Goal: Information Seeking & Learning: Learn about a topic

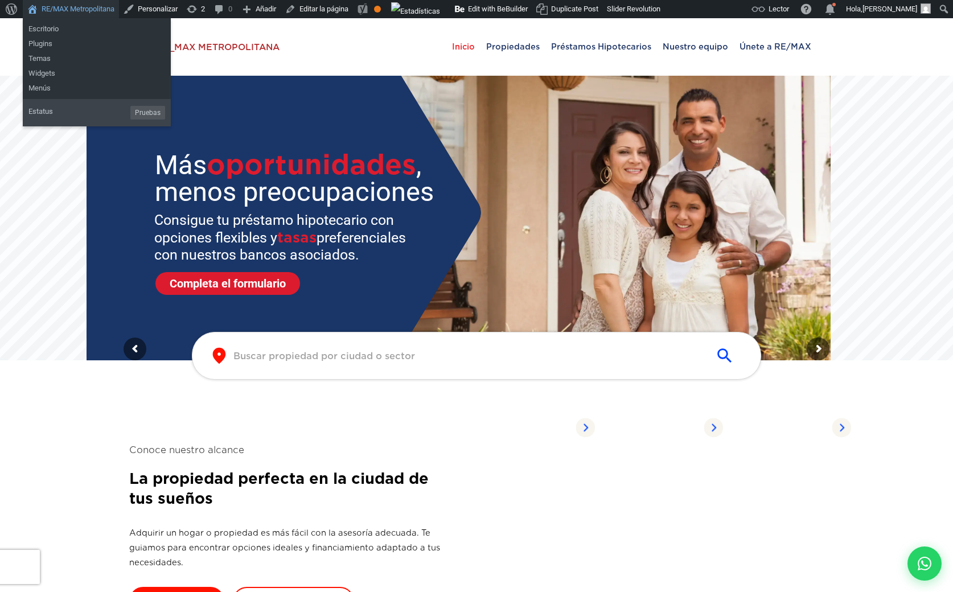
click at [81, 5] on link "RE/MAX Metropolitana" at bounding box center [71, 9] width 96 height 18
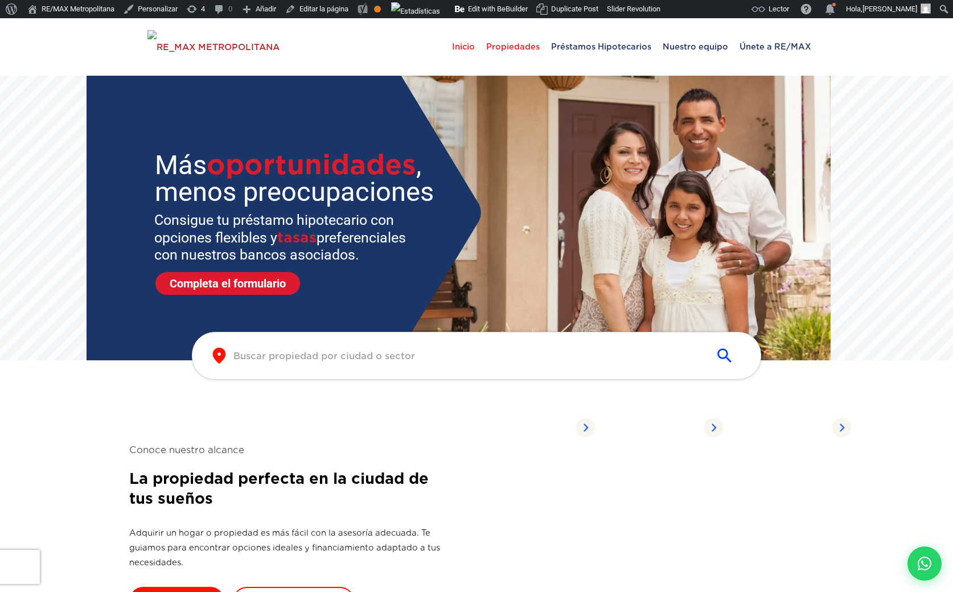
click at [515, 50] on span "Propiedades" at bounding box center [513, 47] width 65 height 34
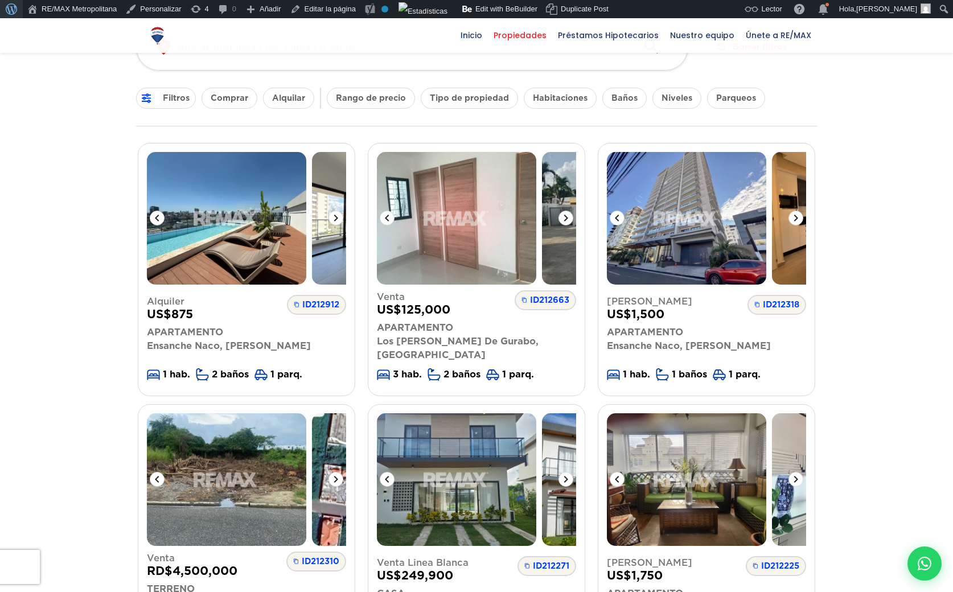
scroll to position [77, 0]
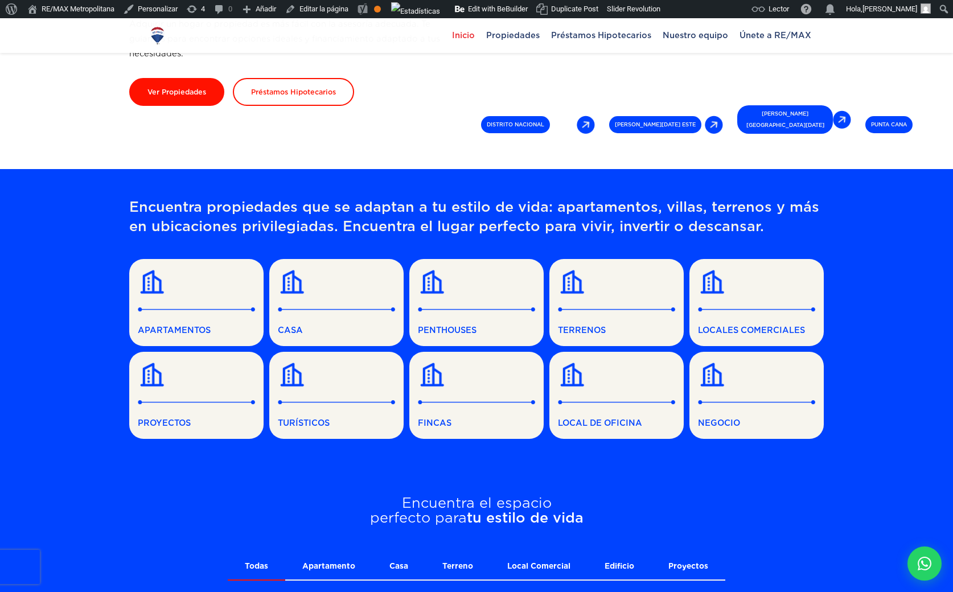
scroll to position [521, 0]
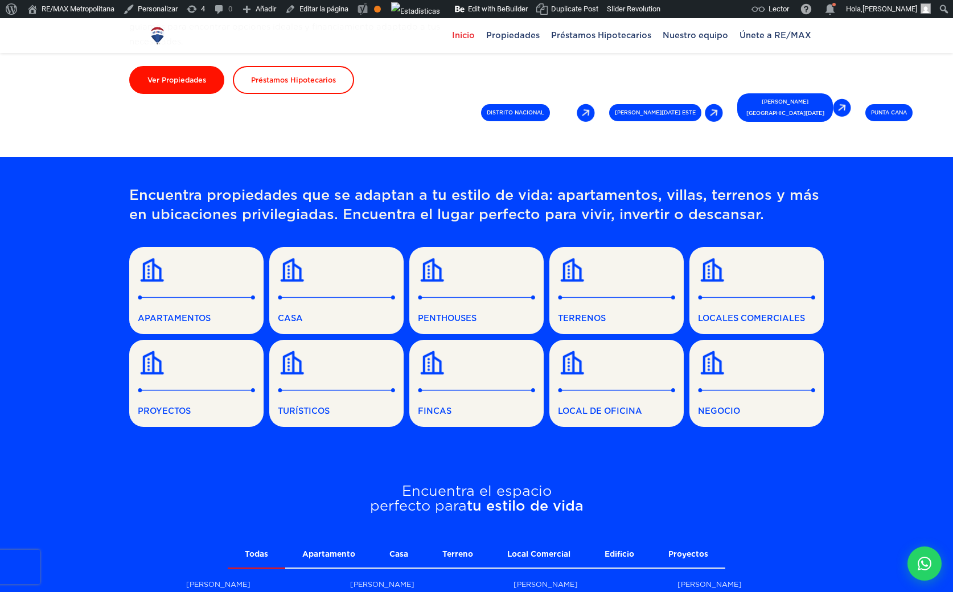
click at [219, 307] on link "APARTAMENTOS" at bounding box center [196, 290] width 134 height 87
